Goal: Information Seeking & Learning: Learn about a topic

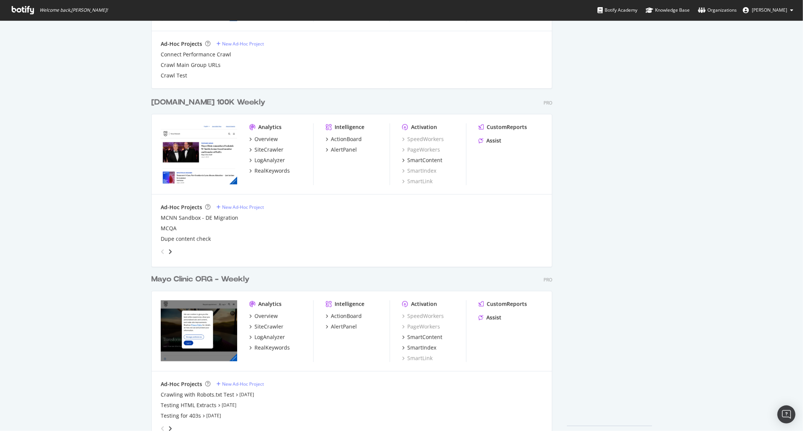
scroll to position [704, 0]
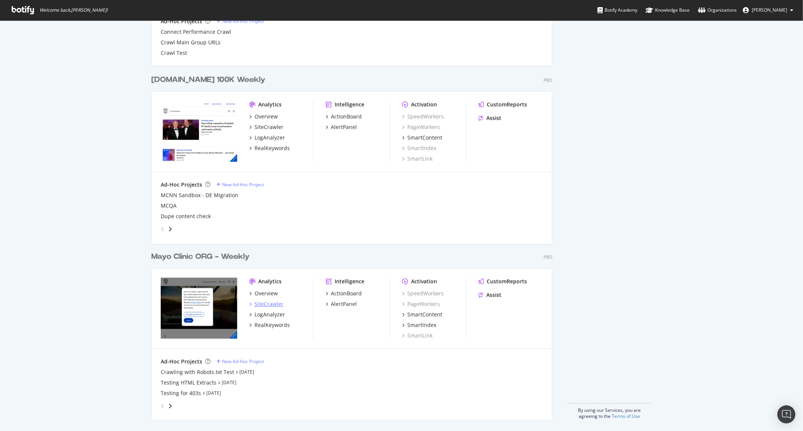
click at [258, 303] on div "SiteCrawler" at bounding box center [268, 304] width 29 height 8
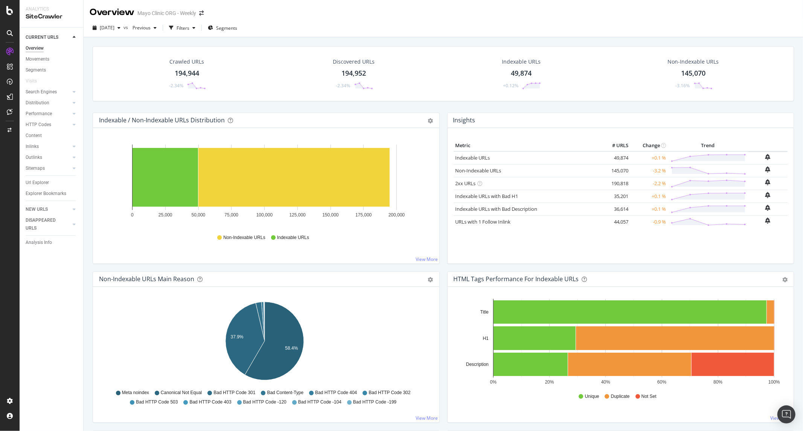
click at [8, 8] on icon at bounding box center [9, 10] width 7 height 9
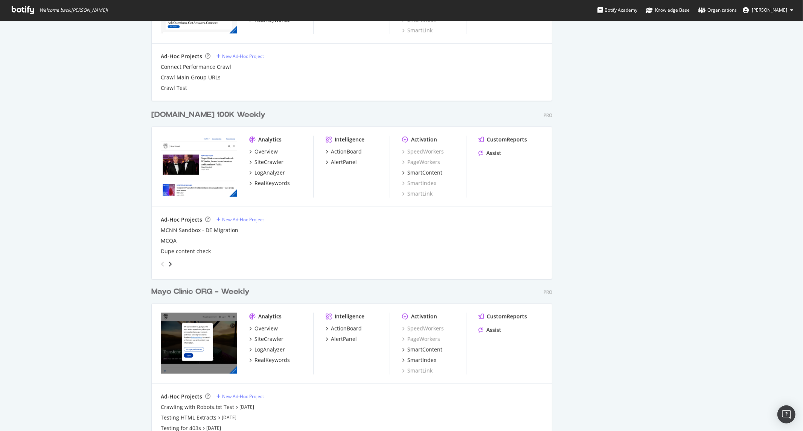
scroll to position [704, 0]
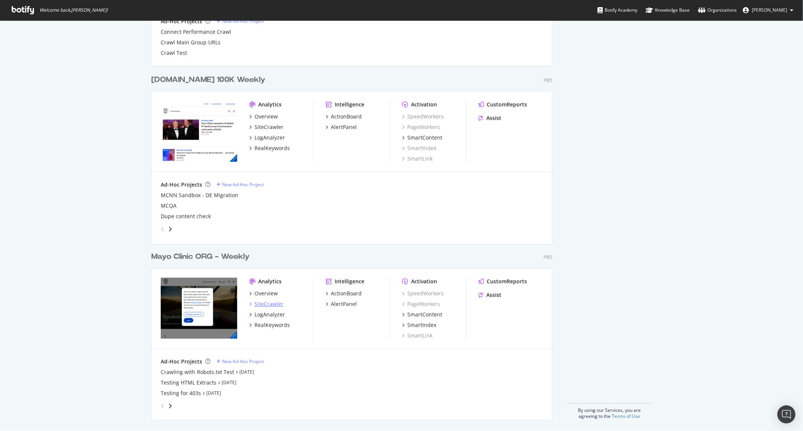
click at [266, 303] on div "SiteCrawler" at bounding box center [268, 304] width 29 height 8
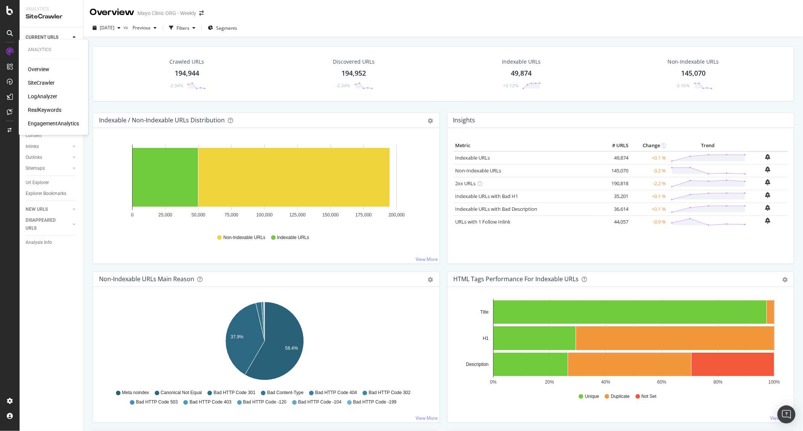
click at [46, 94] on div "LogAnalyzer" at bounding box center [42, 97] width 29 height 8
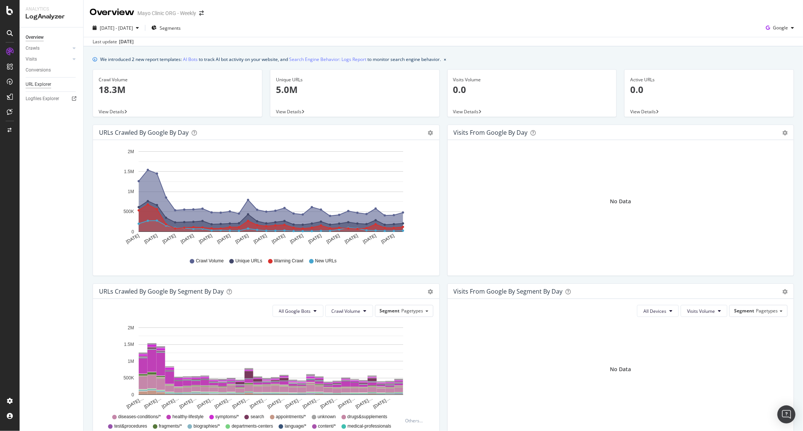
click at [40, 83] on div "URL Explorer" at bounding box center [39, 85] width 26 height 8
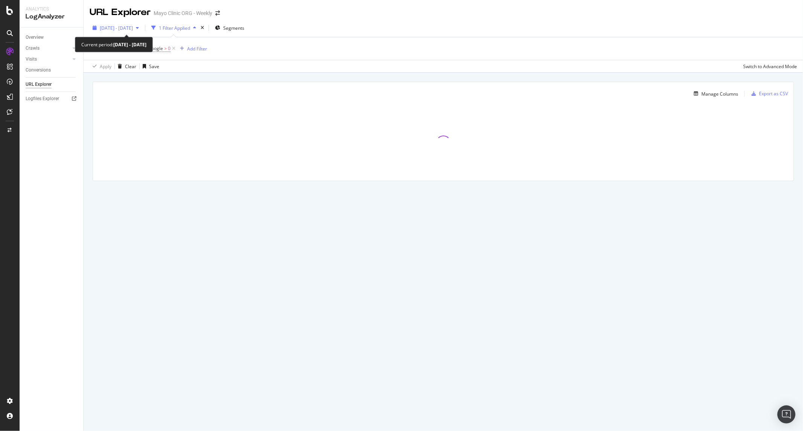
click at [133, 28] on span "2025 Aug. 30th - Sep. 28th" at bounding box center [116, 28] width 33 height 6
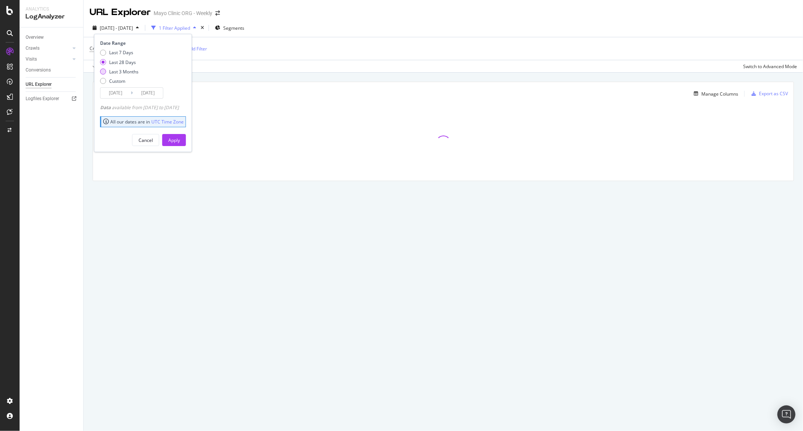
click at [122, 72] on div "Last 3 Months" at bounding box center [123, 71] width 29 height 6
type input "2025/06/29"
click at [180, 145] on div "Apply" at bounding box center [174, 139] width 12 height 11
click at [189, 53] on div "Crawls: Count On Period By Google > 0 Add Filter" at bounding box center [148, 48] width 117 height 11
click at [191, 50] on div "Add Filter" at bounding box center [197, 49] width 20 height 6
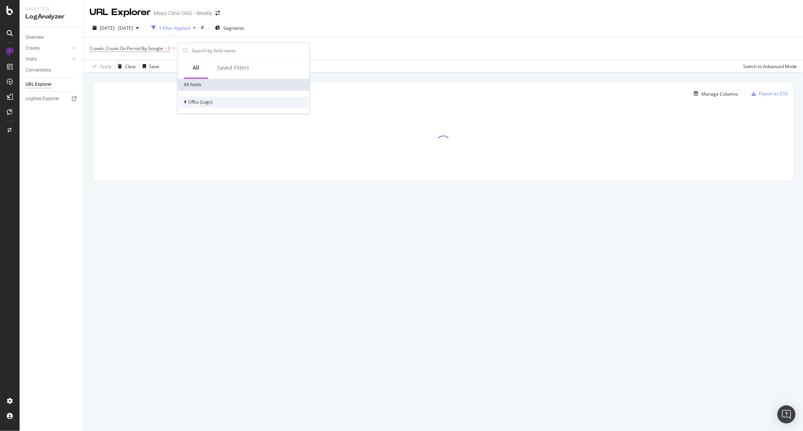
click at [201, 103] on span "URLs (Logs)" at bounding box center [200, 102] width 24 height 6
click at [204, 112] on span "URL Scheme" at bounding box center [206, 112] width 26 height 6
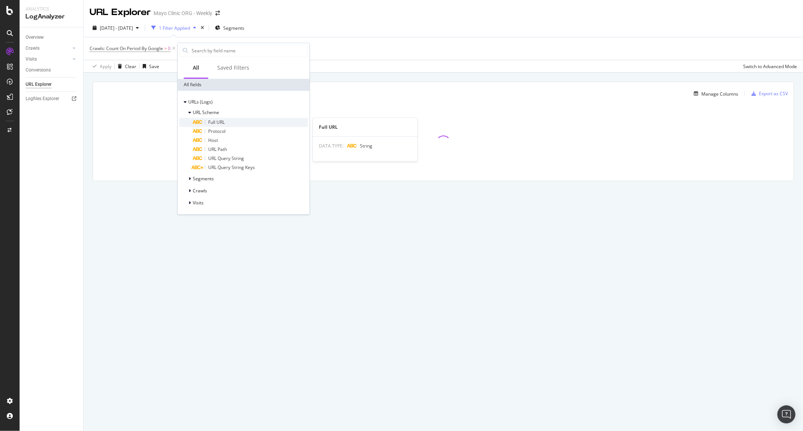
click at [214, 123] on span "Full URL" at bounding box center [216, 122] width 17 height 6
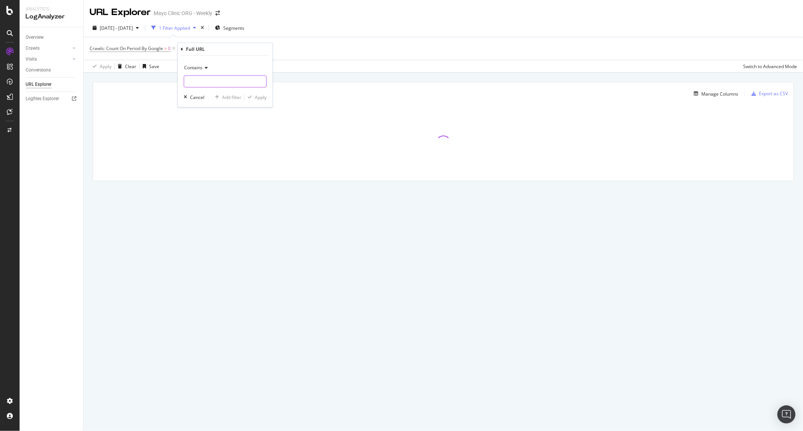
click at [213, 78] on input "text" at bounding box center [225, 81] width 82 height 12
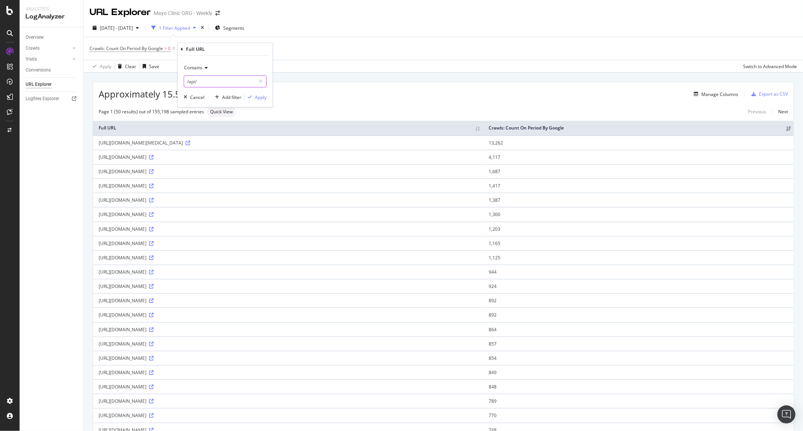
drag, startPoint x: 211, startPoint y: 87, endPoint x: 157, endPoint y: 78, distance: 55.2
click at [157, 78] on body "Analytics LogAnalyzer Overview Crawls Daily Distribution Segments Distribution …" at bounding box center [401, 215] width 803 height 431
type input "."
type input "/api/"
click at [243, 96] on div "Add filter Apply" at bounding box center [239, 97] width 55 height 8
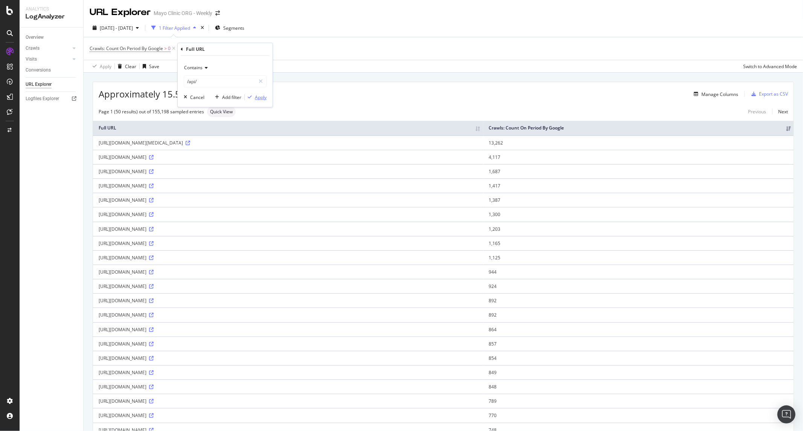
drag, startPoint x: 255, startPoint y: 99, endPoint x: 272, endPoint y: 91, distance: 19.0
click at [256, 99] on div "Apply" at bounding box center [261, 97] width 12 height 6
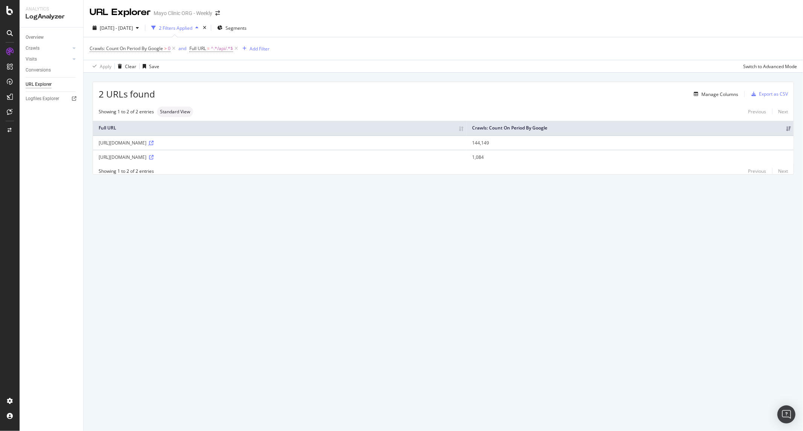
click at [154, 141] on icon at bounding box center [151, 143] width 5 height 5
click at [175, 159] on div "https://test.kcms.mayoclinic.org/api/PreserveCookies" at bounding box center [280, 157] width 362 height 6
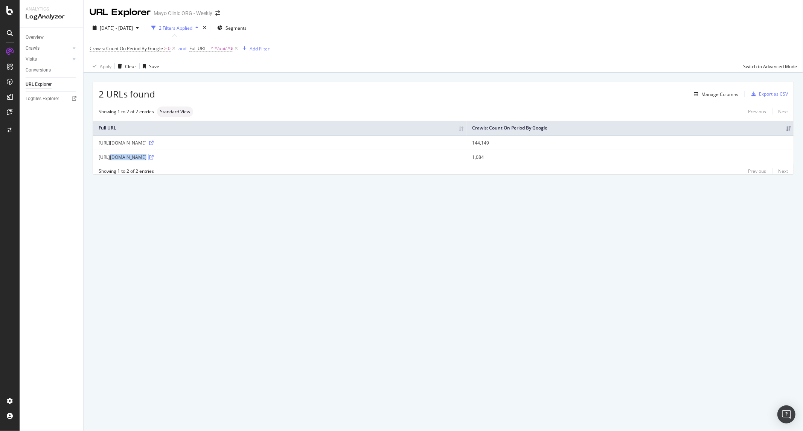
click at [259, 158] on div "https://test.kcms.mayoclinic.org/api/PreserveCookies" at bounding box center [280, 157] width 362 height 6
drag, startPoint x: 217, startPoint y: 146, endPoint x: 215, endPoint y: 164, distance: 18.2
click at [216, 148] on td "https://www.mayoclinic.org/api/PreserveCookies" at bounding box center [280, 142] width 374 height 14
click at [214, 153] on td "https://test.kcms.mayoclinic.org/api/PreserveCookies" at bounding box center [280, 157] width 374 height 14
click at [154, 157] on icon at bounding box center [151, 157] width 5 height 5
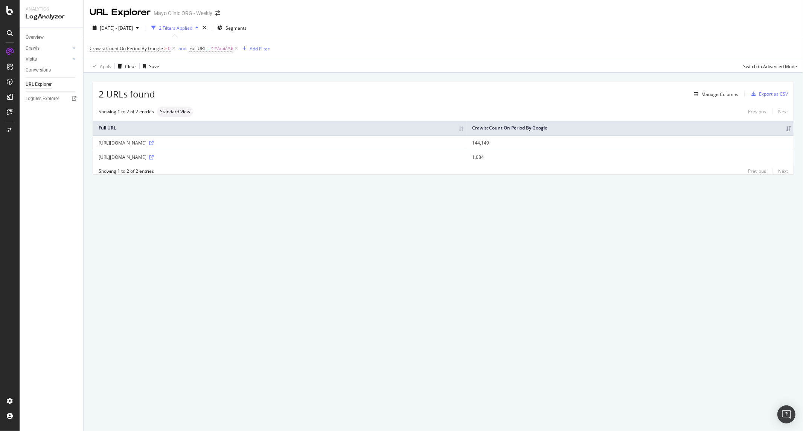
drag, startPoint x: 201, startPoint y: 141, endPoint x: 98, endPoint y: 143, distance: 102.7
click at [98, 143] on td "https://www.mayoclinic.org/api/PreserveCookies" at bounding box center [280, 142] width 374 height 14
copy div "https://www.mayoclinic.org/api/PreserveCookies"
drag, startPoint x: 98, startPoint y: 160, endPoint x: 210, endPoint y: 162, distance: 111.8
click at [210, 162] on td "https://test.kcms.mayoclinic.org/api/PreserveCookies" at bounding box center [280, 157] width 374 height 14
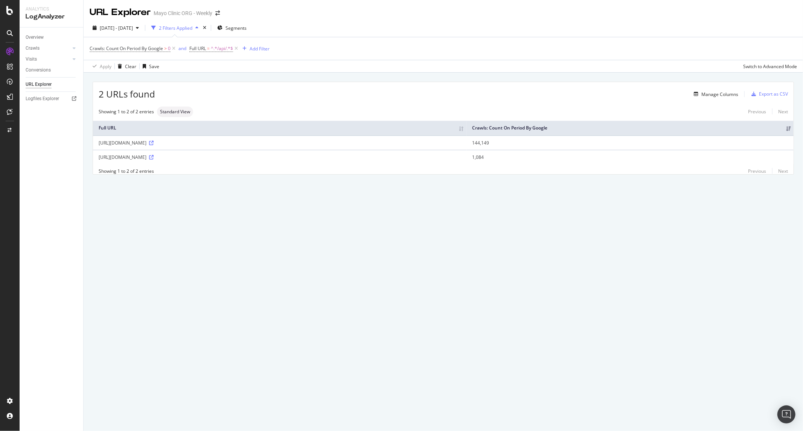
copy div "https://test.kcms.mayoclinic.org/api/PreserveCookies"
click at [223, 50] on span "^.*/api/.*$" at bounding box center [222, 48] width 22 height 11
click at [375, 123] on th "Full URL" at bounding box center [280, 128] width 374 height 15
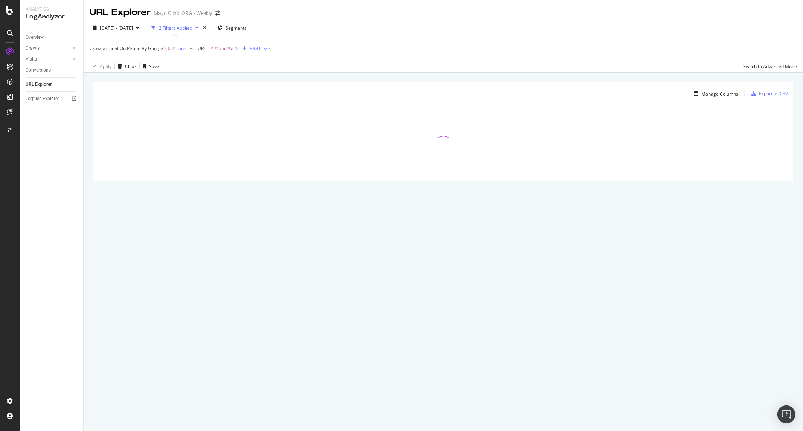
drag, startPoint x: 318, startPoint y: 11, endPoint x: 318, endPoint y: 27, distance: 15.4
click at [318, 11] on div "URL Explorer Mayo Clinic ORG - Weekly" at bounding box center [443, 9] width 719 height 19
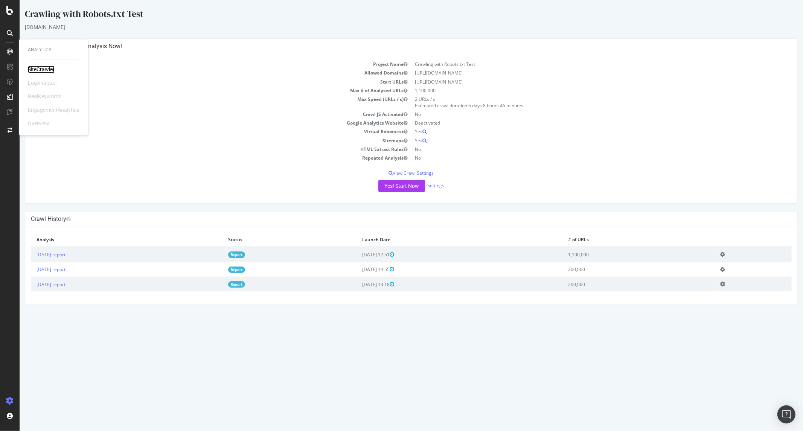
click at [38, 69] on div "SiteCrawler" at bounding box center [41, 70] width 27 height 8
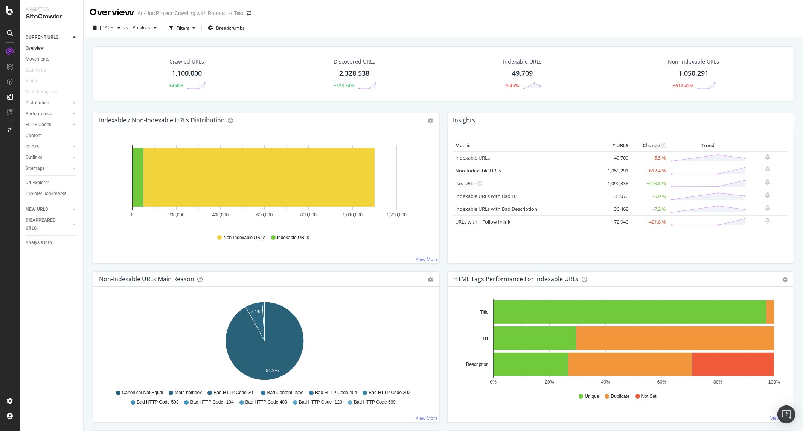
click at [38, 177] on div "Url Explorer" at bounding box center [55, 182] width 58 height 11
click at [38, 179] on div "Url Explorer" at bounding box center [37, 183] width 23 height 8
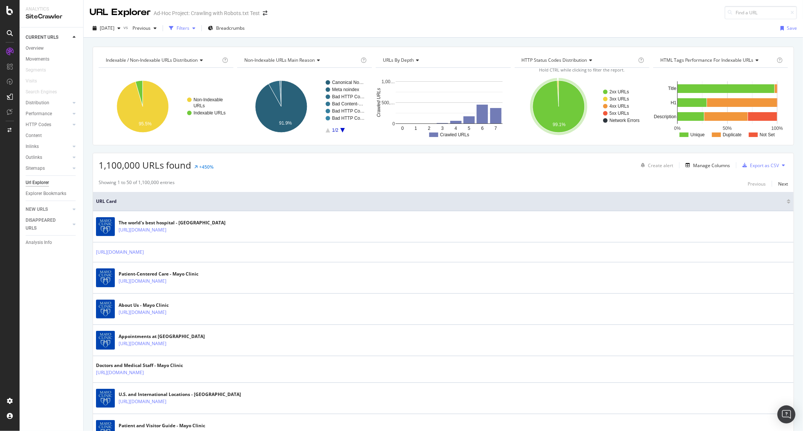
click at [189, 31] on div "Filters" at bounding box center [182, 28] width 13 height 6
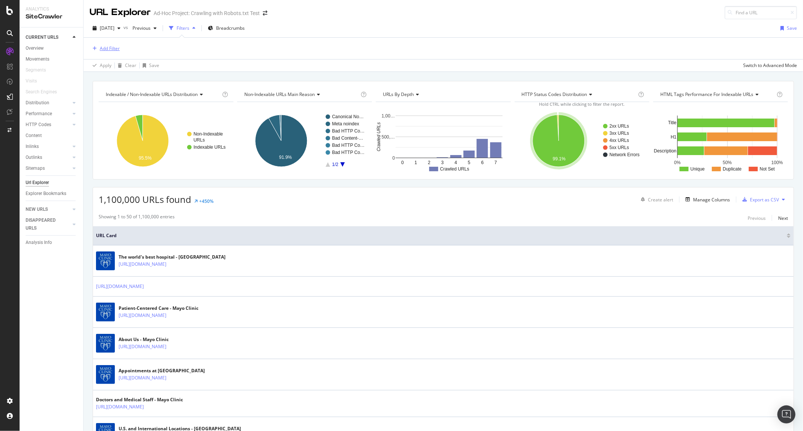
click at [109, 50] on div "Add Filter" at bounding box center [110, 48] width 20 height 6
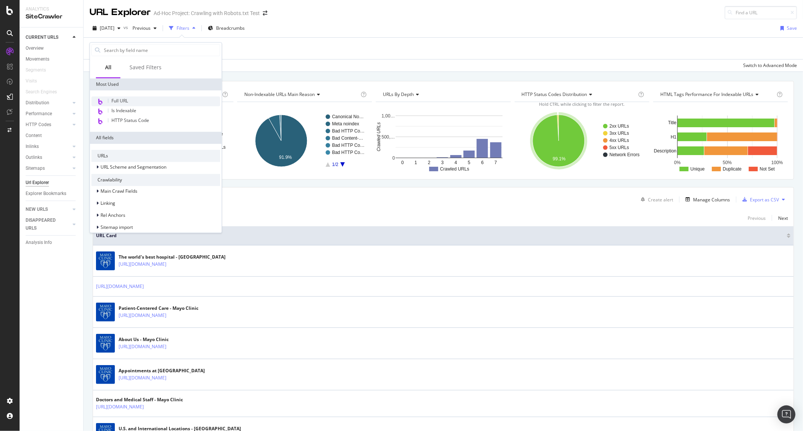
click at [125, 100] on span "Full URL" at bounding box center [119, 100] width 17 height 6
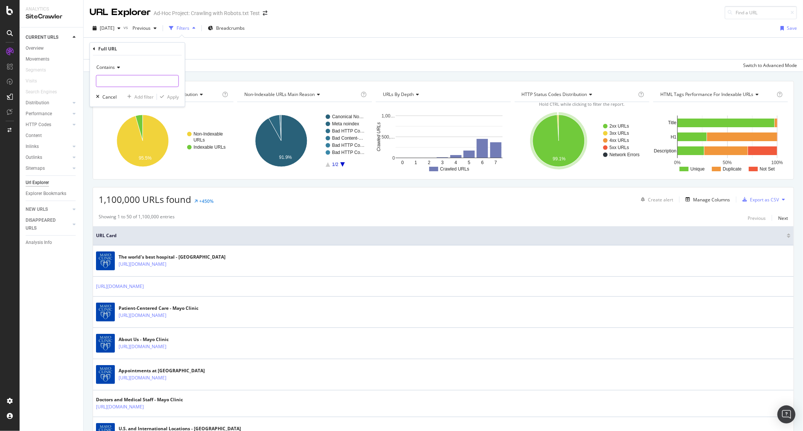
click at [123, 77] on input "text" at bounding box center [137, 81] width 82 height 12
type input "/"
type input ".org/content/"
click at [169, 99] on div "Apply" at bounding box center [173, 97] width 12 height 6
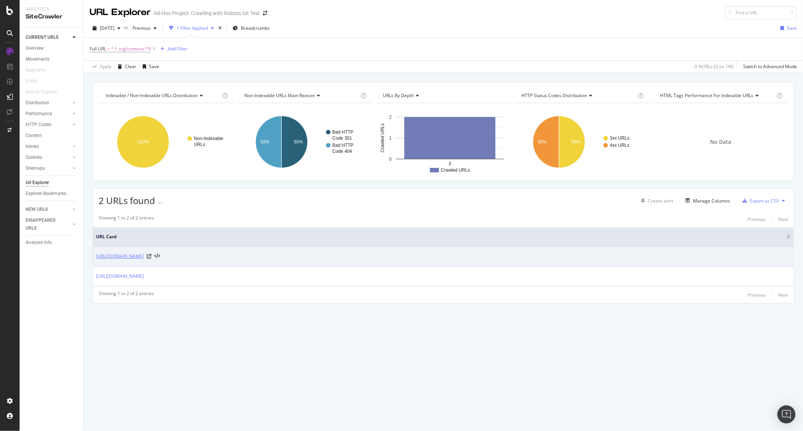
click at [144, 256] on link "https://www.mayoclinic.org/content/mayoclinc/zh-hans/about-this-site/meet-our-m…" at bounding box center [120, 256] width 48 height 8
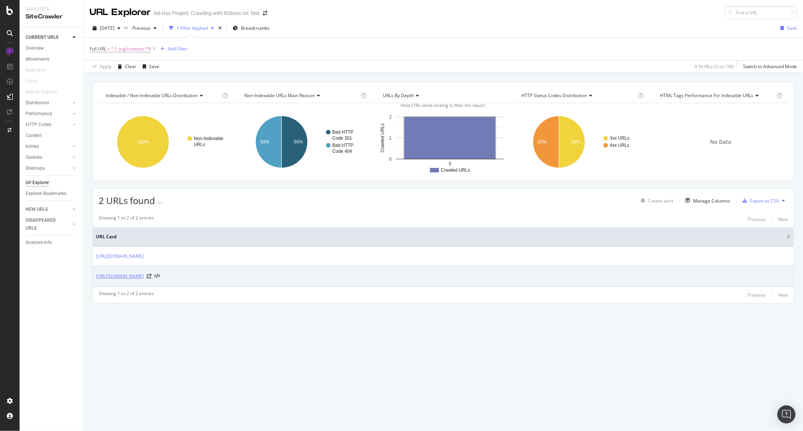
click at [144, 279] on link "https://www.mayoclinic.org/content/mayoclinic/zh/about-this-site/deactivate-pat…" at bounding box center [120, 276] width 48 height 8
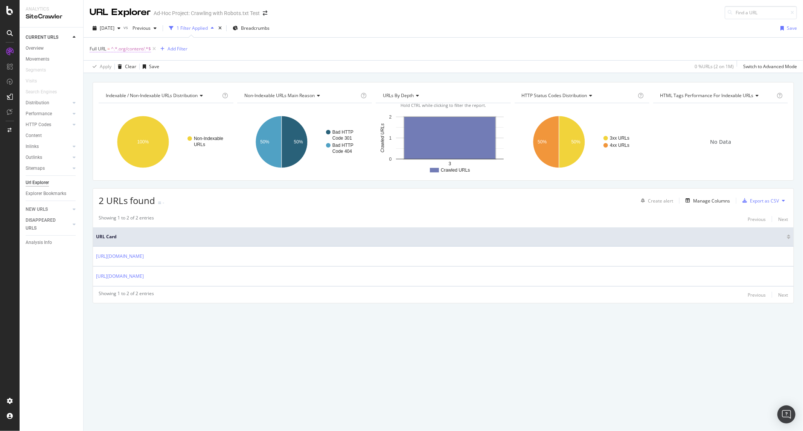
click at [140, 47] on span "^.*.org/content/.*$" at bounding box center [131, 49] width 40 height 11
click at [129, 82] on input ".org/content/" at bounding box center [131, 80] width 71 height 12
type input ".org/api/"
click at [179, 99] on div "Contains .org/api/ Cancel Add filter Apply" at bounding box center [137, 80] width 95 height 51
click at [175, 98] on div "Apply" at bounding box center [173, 96] width 12 height 6
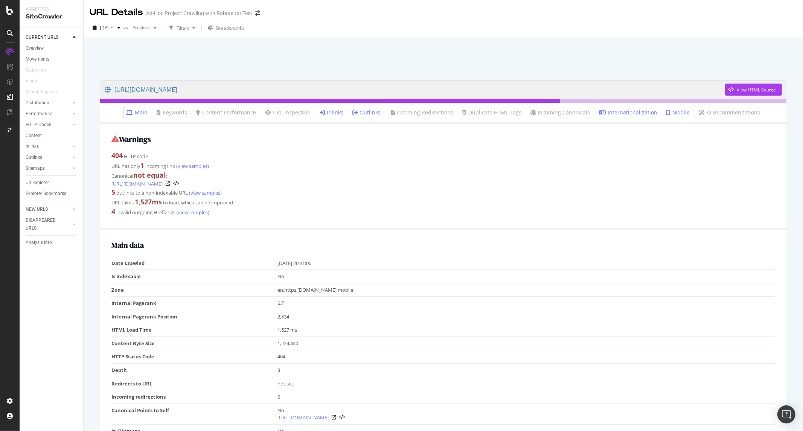
click at [334, 112] on link "Inlinks" at bounding box center [332, 113] width 24 height 8
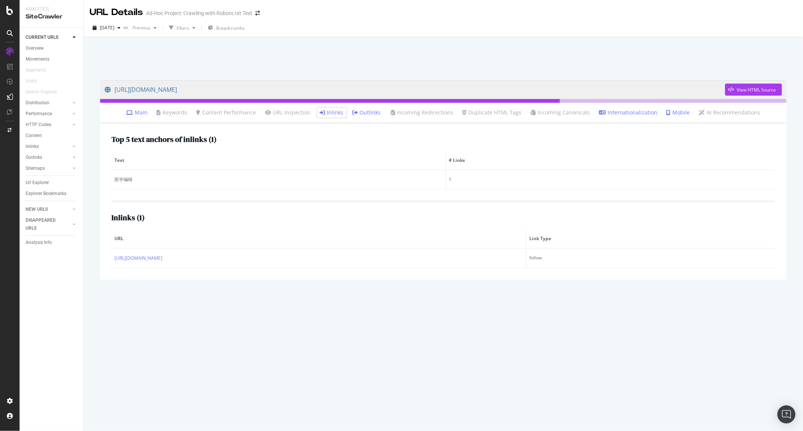
click at [132, 302] on div "https://www.mayoclinic.org/content/mayoclinc/zh-hans/about-this-site/meet-our-m…" at bounding box center [443, 252] width 701 height 358
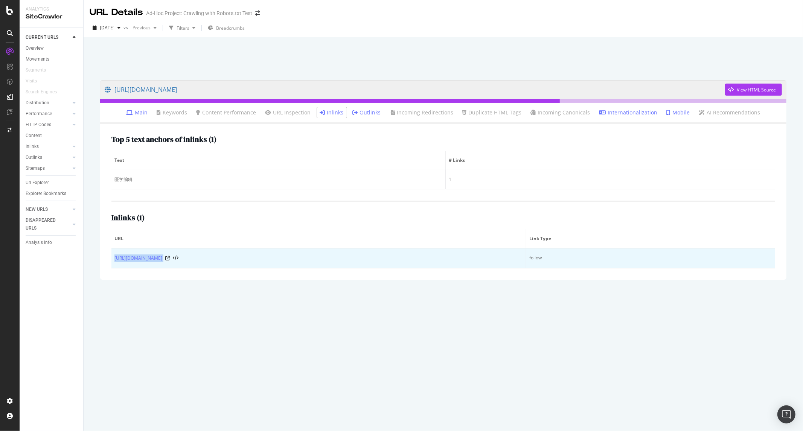
drag, startPoint x: 313, startPoint y: 257, endPoint x: 111, endPoint y: 262, distance: 202.1
click at [111, 262] on td "https://www.mayoclinic.org/zh-hans/about-this-site/health-information-policy" at bounding box center [318, 258] width 415 height 20
copy div "https://www.mayoclinic.org/zh-hans/about-this-site/health-information-policy"
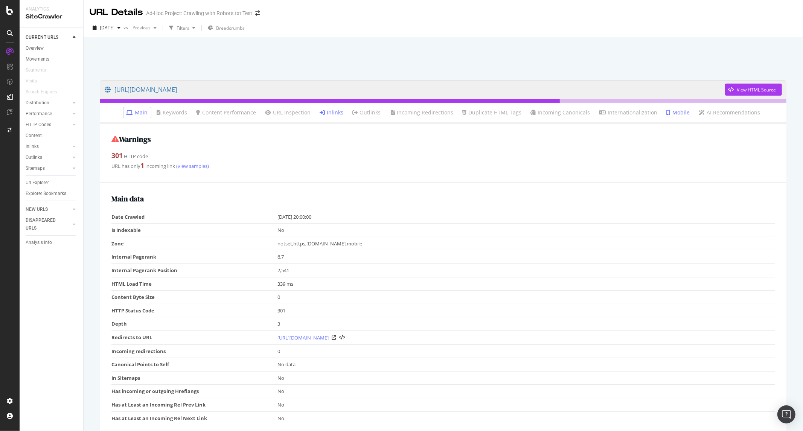
click at [327, 122] on ul "Main Keywords Content Performance URL Inspection Inlinks Outlinks Incoming Redi…" at bounding box center [443, 113] width 686 height 21
click at [330, 113] on link "Inlinks" at bounding box center [332, 113] width 24 height 8
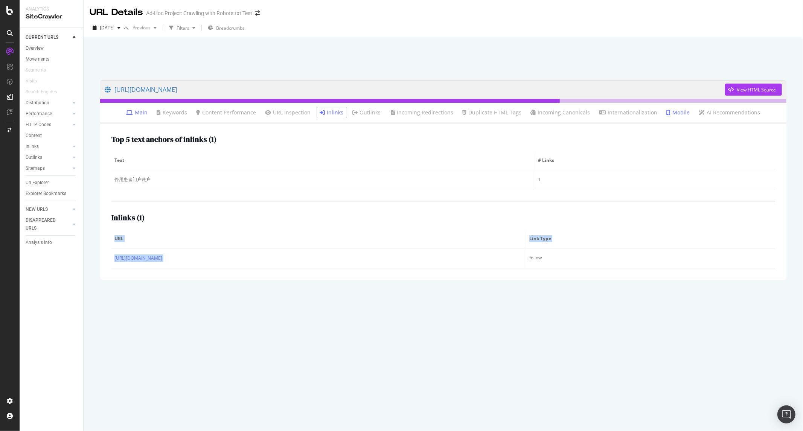
drag, startPoint x: 226, startPoint y: 263, endPoint x: 100, endPoint y: 253, distance: 126.5
click at [100, 253] on div "Top 5 text anchors of inlinks ( 1 ) Text # Links 停用患者门户账户 1 Inlinks ( 1 ) URL L…" at bounding box center [443, 202] width 686 height 156
copy table "URL Link Type https://www.mayoclinic.org/zh-hans/about-this-site"
click at [120, 271] on div "Top 5 text anchors of inlinks ( 1 ) Text # Links 停用患者门户账户 1 Inlinks ( 1 ) URL L…" at bounding box center [443, 202] width 686 height 156
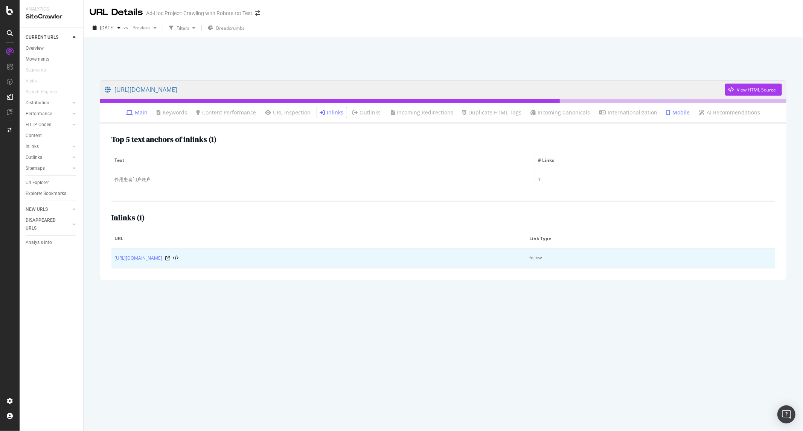
drag, startPoint x: 113, startPoint y: 258, endPoint x: 222, endPoint y: 262, distance: 109.6
click at [222, 262] on td "https://www.mayoclinic.org/zh-hans/about-this-site" at bounding box center [318, 258] width 415 height 20
copy link "https://www.mayoclinic.org/zh-hans/about-this-site"
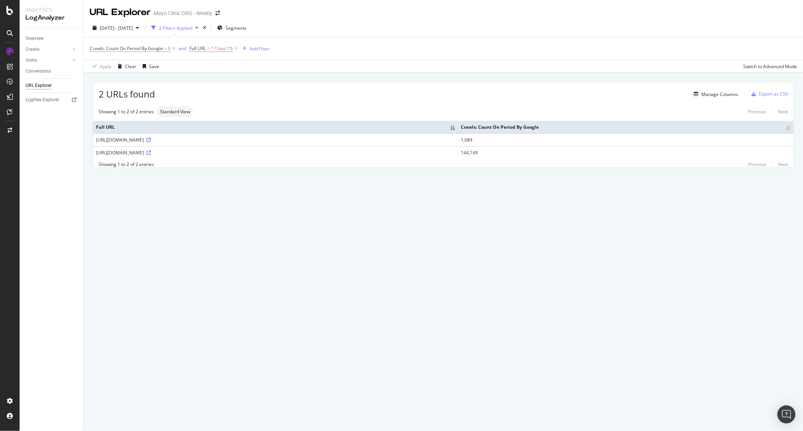
click at [103, 299] on div "URL Explorer Mayo Clinic ORG - Weekly [DATE] - [DATE] 2 Filters Applied Segment…" at bounding box center [443, 215] width 719 height 431
click at [151, 141] on icon at bounding box center [148, 140] width 5 height 5
click at [220, 41] on div "Crawls: Count On Period By Google > 0 and Full URL = ^.*/api/.*$ Add Filter" at bounding box center [443, 48] width 707 height 23
click at [219, 49] on span "^.*/api/.*$" at bounding box center [222, 48] width 22 height 11
click at [227, 82] on input "/api/" at bounding box center [231, 80] width 71 height 12
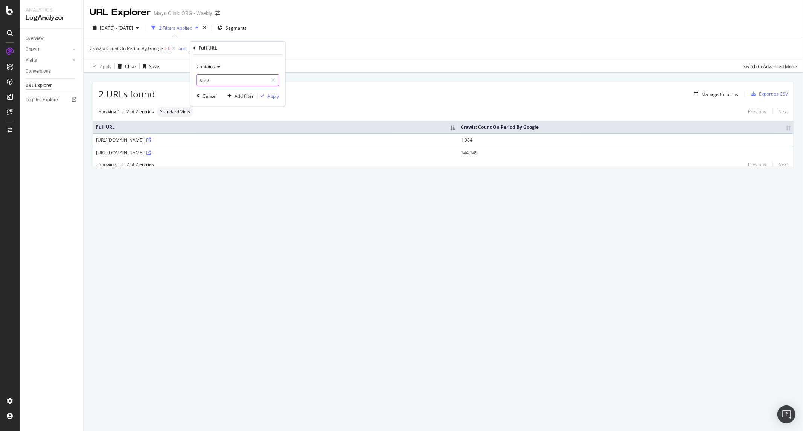
click at [227, 82] on input "/api/" at bounding box center [231, 80] width 71 height 12
type input "."
type input "/content/mayo"
click at [271, 93] on div "Apply" at bounding box center [273, 96] width 12 height 6
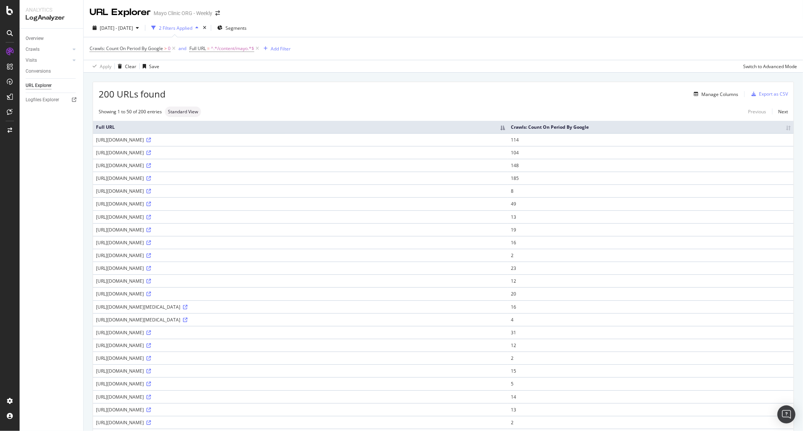
drag, startPoint x: 333, startPoint y: 141, endPoint x: 542, endPoint y: 141, distance: 209.2
click at [505, 141] on div "[URL][DOMAIN_NAME]" at bounding box center [300, 140] width 409 height 6
click at [508, 144] on td "[URL][DOMAIN_NAME]" at bounding box center [300, 139] width 415 height 13
click at [238, 51] on span "^.*/content/mayo.*$" at bounding box center [232, 48] width 43 height 11
click at [238, 81] on input "/content/mayo" at bounding box center [231, 80] width 71 height 12
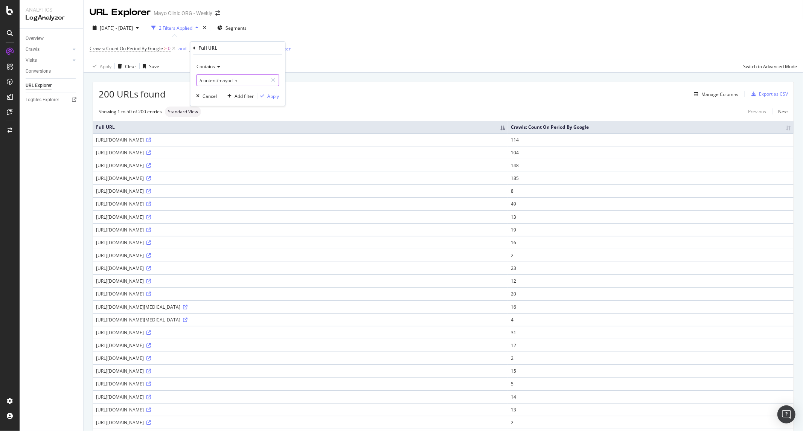
type input "/content/mayoclin"
click at [276, 96] on div "Apply" at bounding box center [273, 96] width 12 height 6
